Goal: Information Seeking & Learning: Learn about a topic

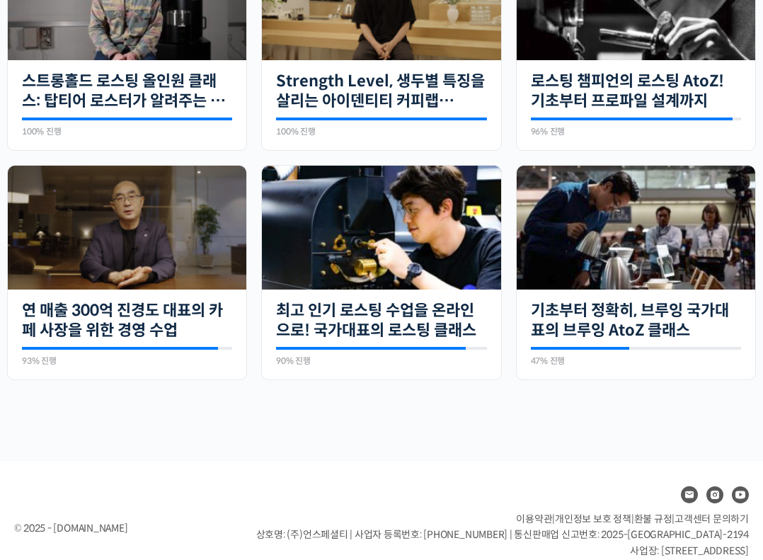
scroll to position [439, 0]
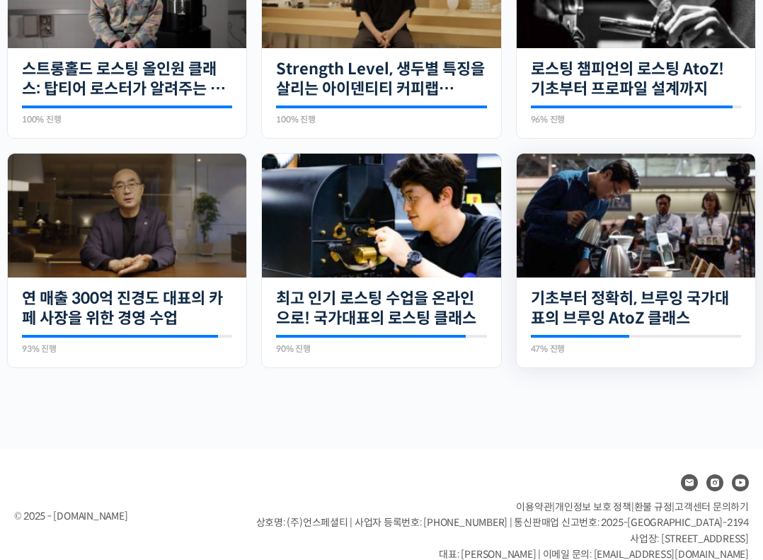
click at [571, 204] on img at bounding box center [635, 216] width 238 height 124
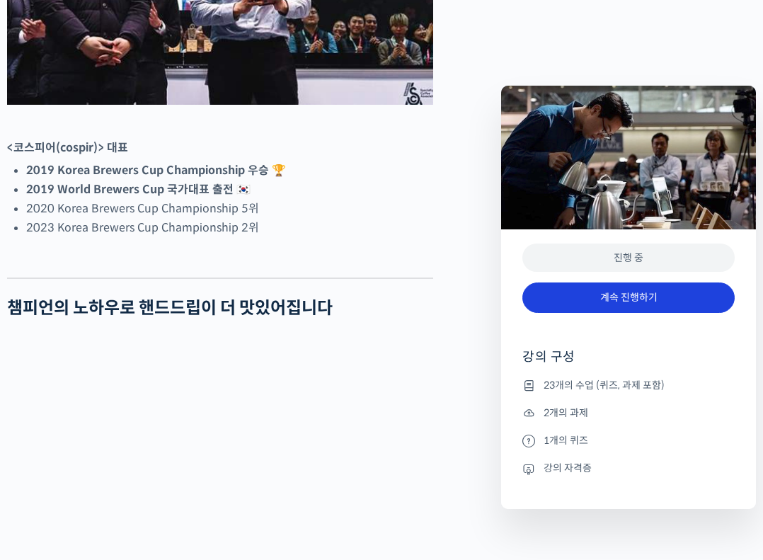
scroll to position [876, 0]
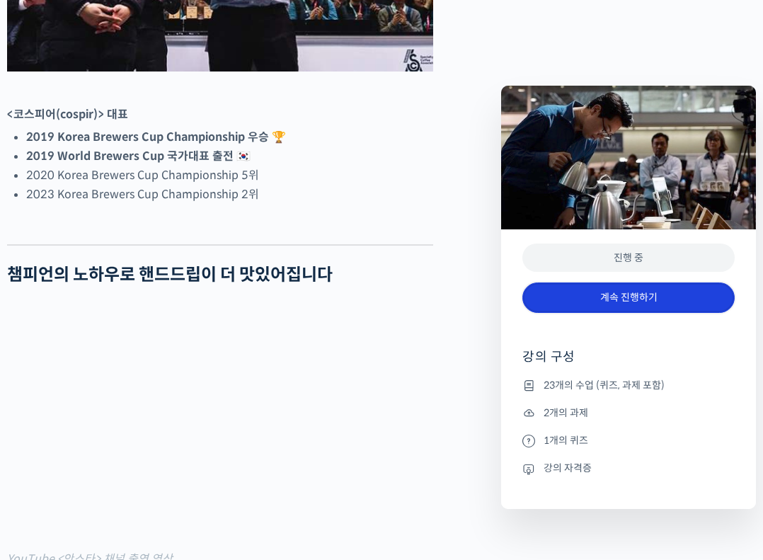
click at [596, 306] on link "계속 진행하기" at bounding box center [628, 297] width 212 height 30
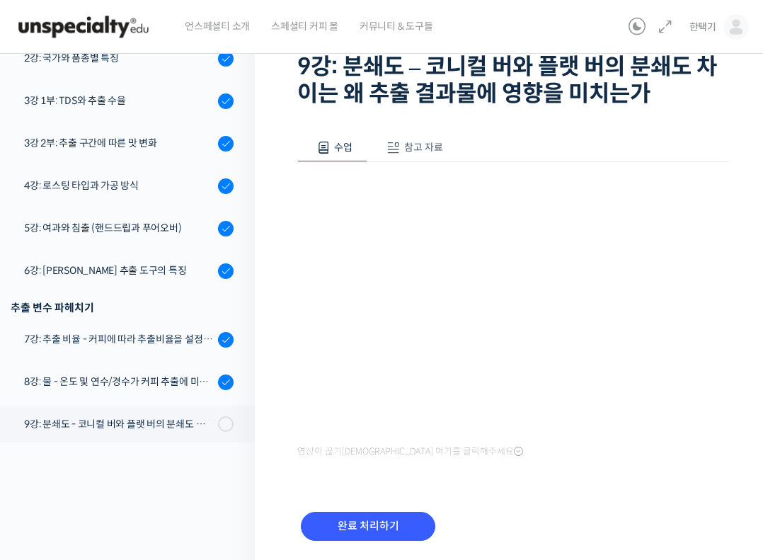
scroll to position [300, 0]
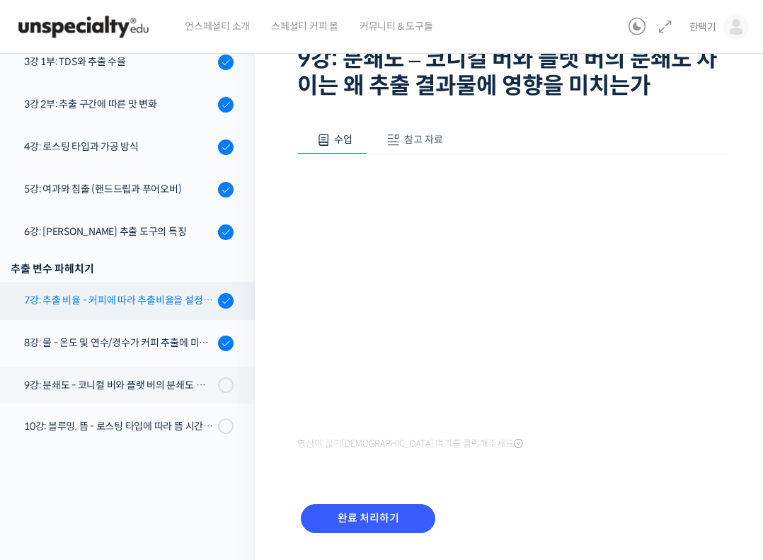
click at [148, 291] on link "7강: 추출 비율 - 커피에 따라 추출비율을 설정하는 방법" at bounding box center [124, 301] width 262 height 38
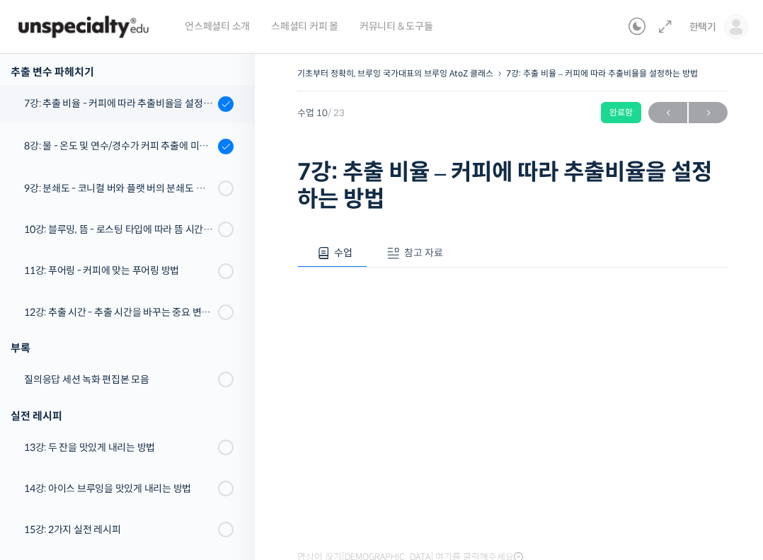
scroll to position [614, 0]
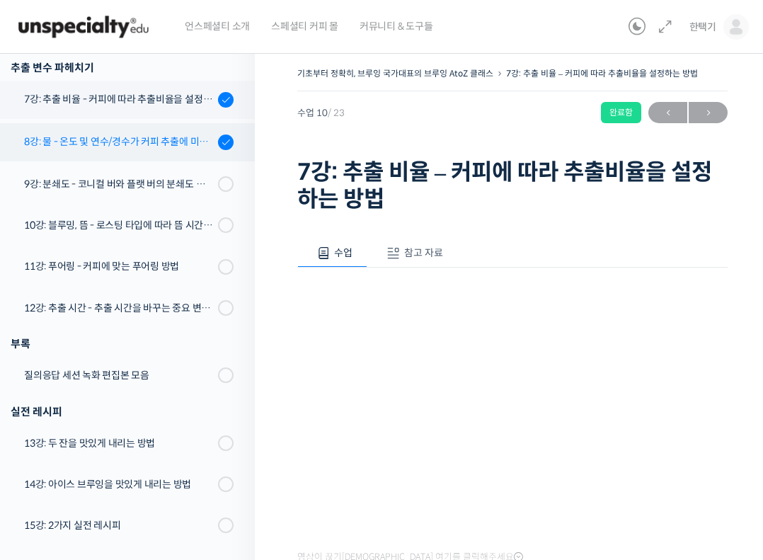
click at [163, 147] on div "8강: 물 - 온도 및 연수/경수가 커피 추출에 미치는 영향" at bounding box center [119, 142] width 190 height 16
